Goal: Navigation & Orientation: Find specific page/section

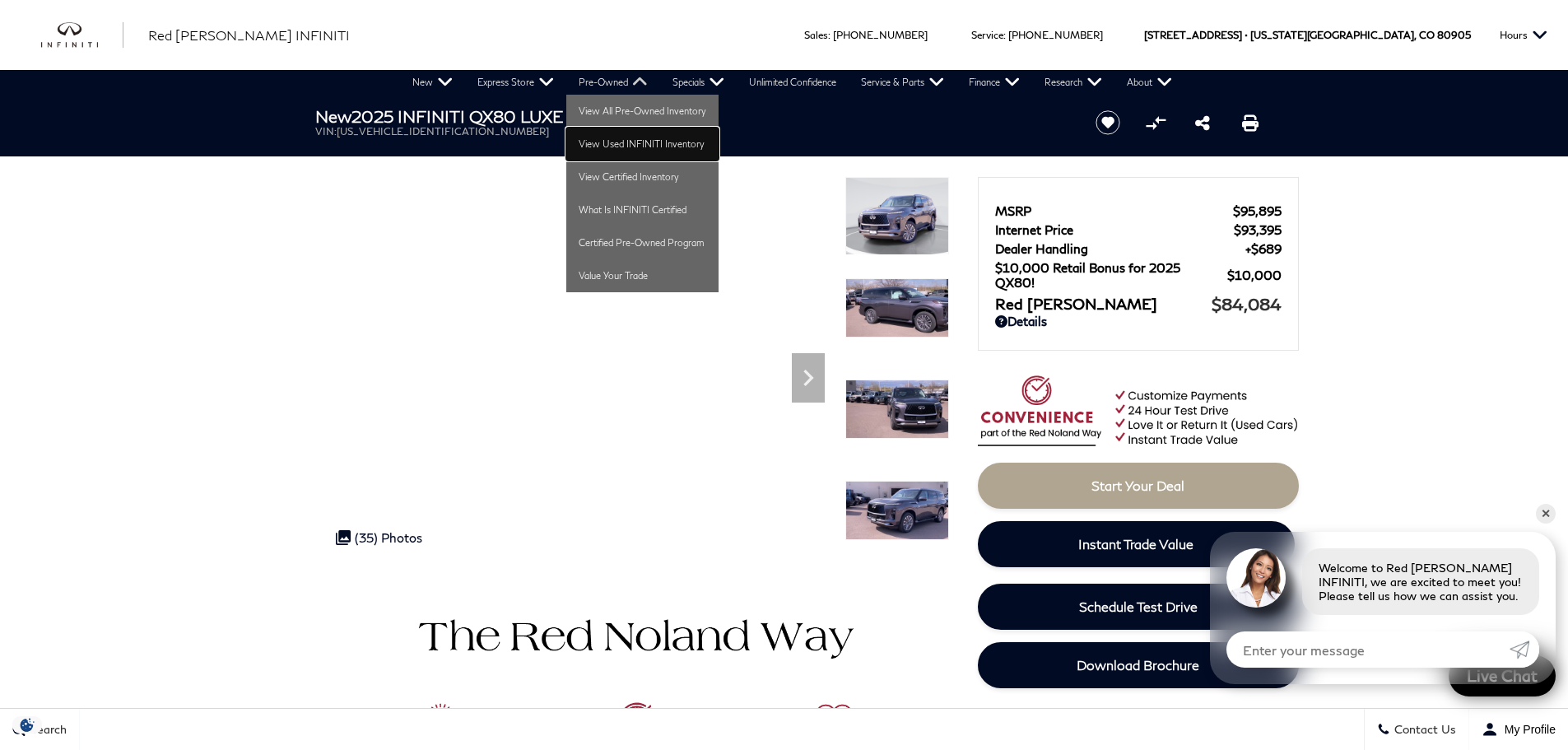
click at [597, 142] on link "View Used INFINITI Inventory" at bounding box center [642, 144] width 152 height 33
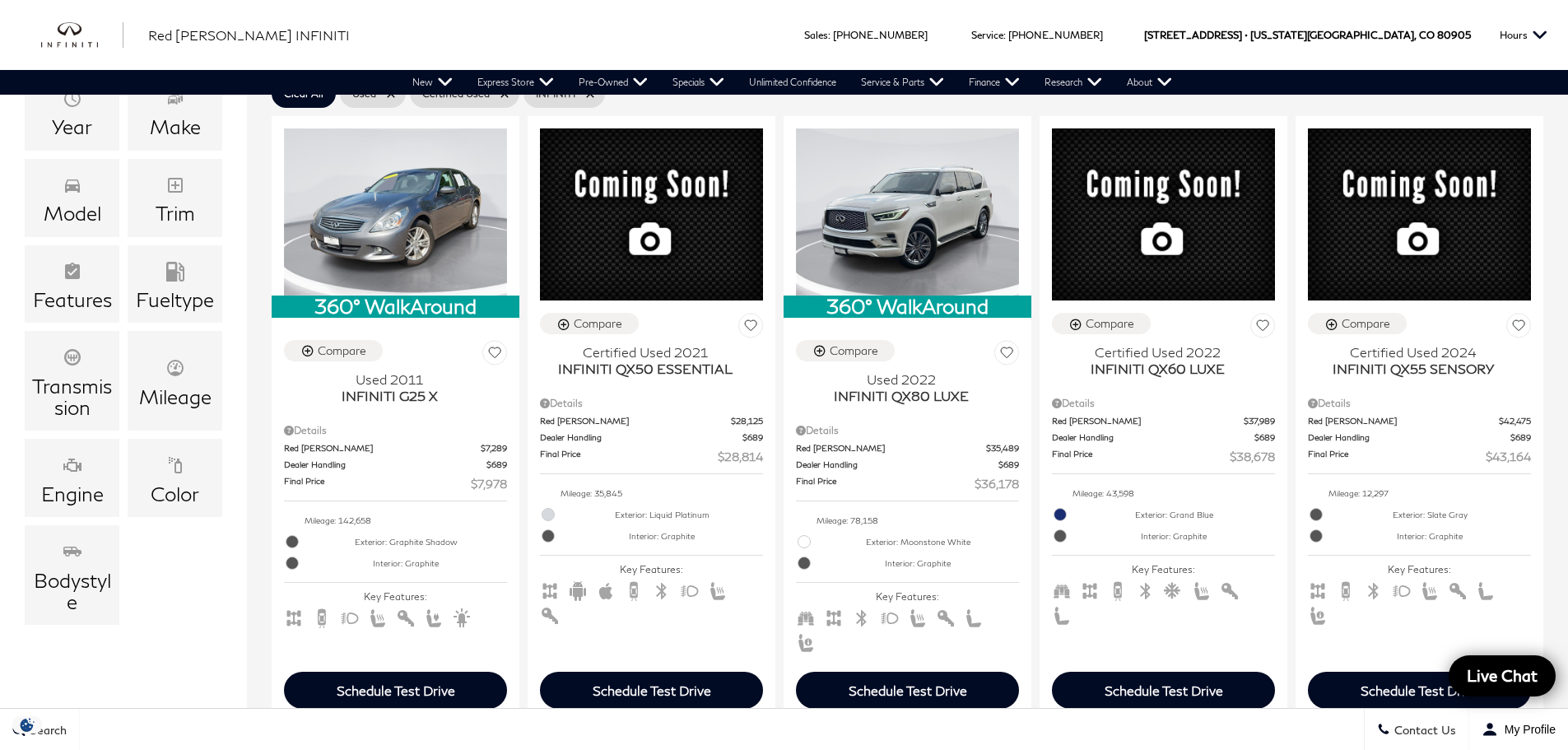
scroll to position [330, 0]
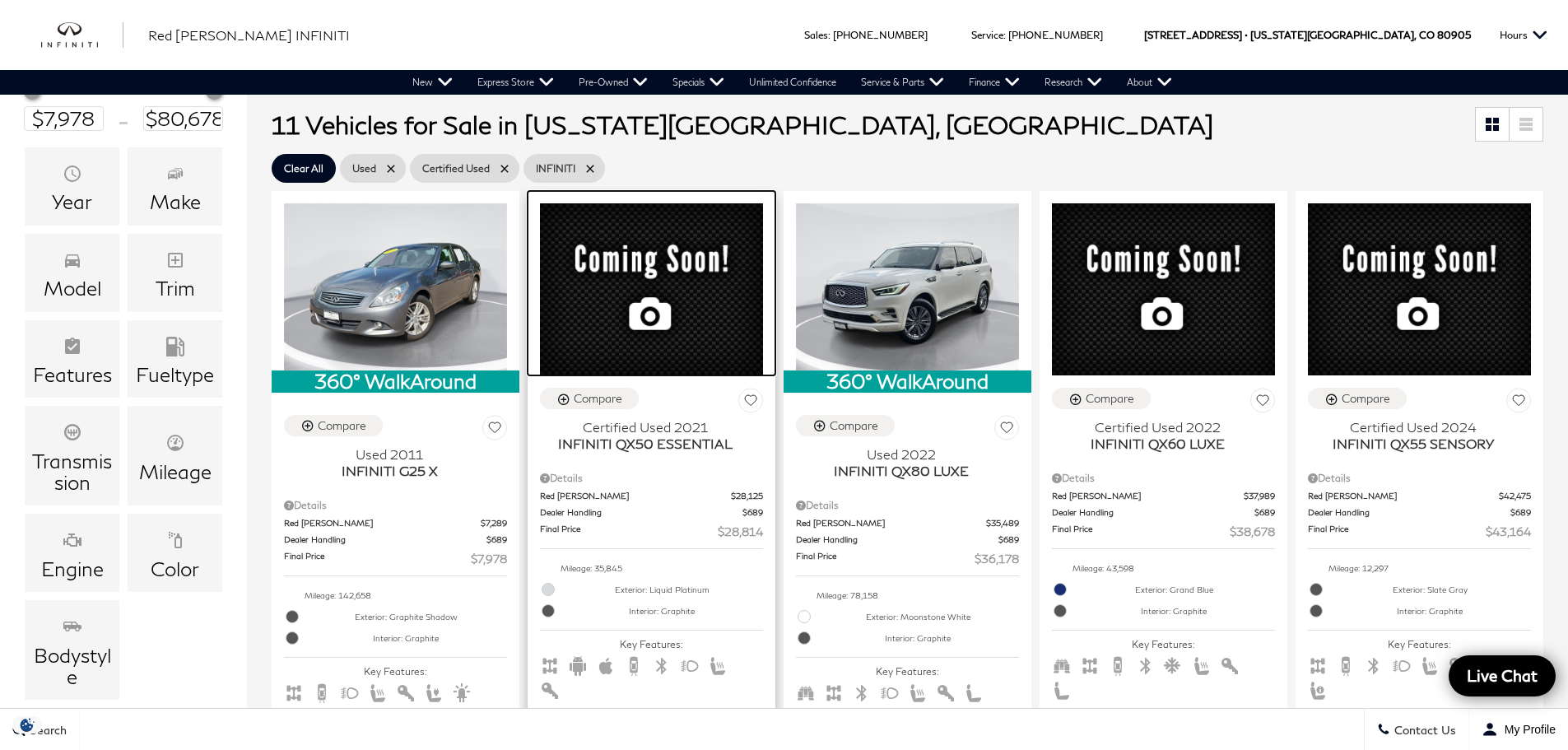
click at [642, 229] on img at bounding box center [651, 289] width 223 height 172
